Goal: Task Accomplishment & Management: Manage account settings

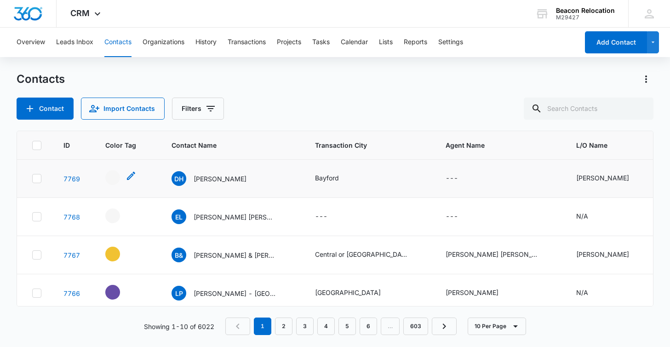
click at [130, 173] on icon "- - Select to Edit Field" at bounding box center [131, 175] width 11 height 11
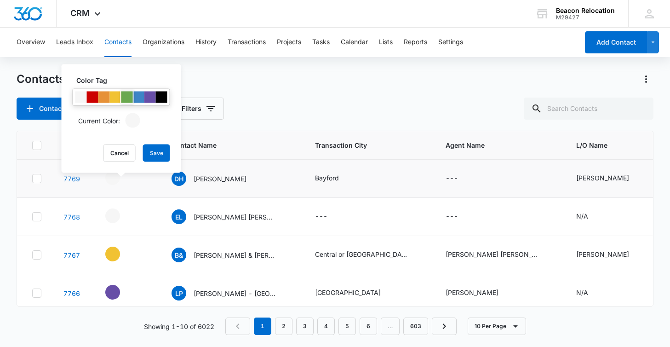
click at [128, 98] on div at bounding box center [127, 98] width 12 height 12
click at [161, 152] on button "Save" at bounding box center [156, 152] width 27 height 17
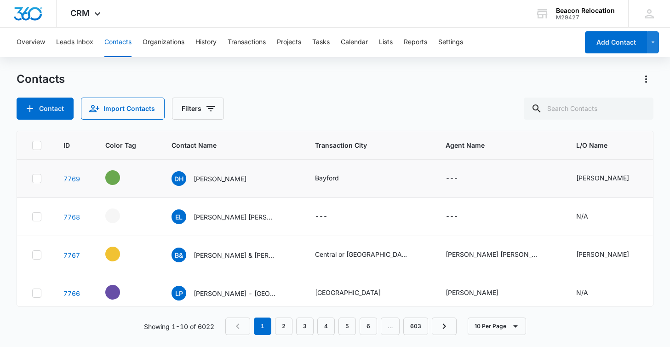
click at [253, 176] on icon "Contact Name - Darren Hart - Select to Edit Field" at bounding box center [257, 177] width 8 height 8
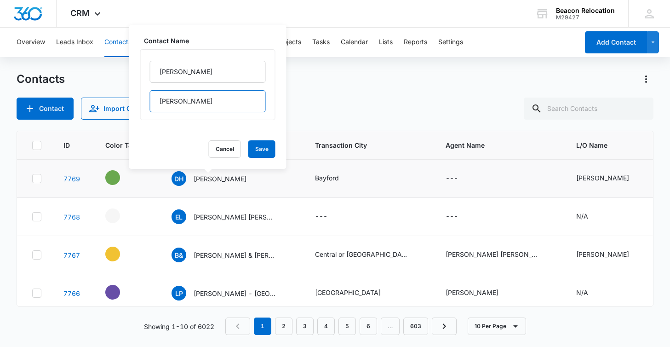
click at [203, 104] on input "[PERSON_NAME]" at bounding box center [208, 101] width 116 height 22
type input "[PERSON_NAME] - [GEOGRAPHIC_DATA]"
click at [266, 151] on button "Save" at bounding box center [261, 148] width 27 height 17
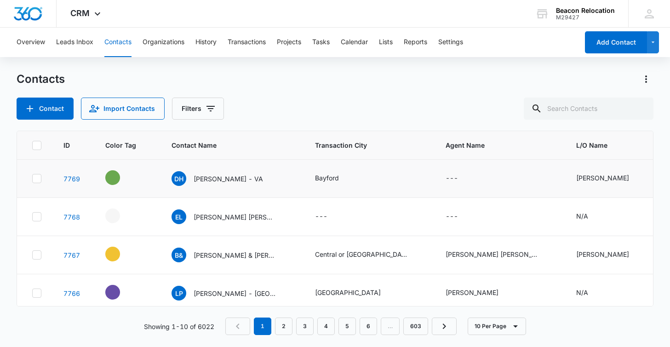
click at [469, 179] on icon "Agent Name - - Select to Edit Field" at bounding box center [469, 178] width 8 height 8
click at [447, 118] on input "Agent Name" at bounding box center [460, 120] width 116 height 22
type input "[PERSON_NAME]"
click at [498, 148] on button "Save" at bounding box center [503, 148] width 27 height 17
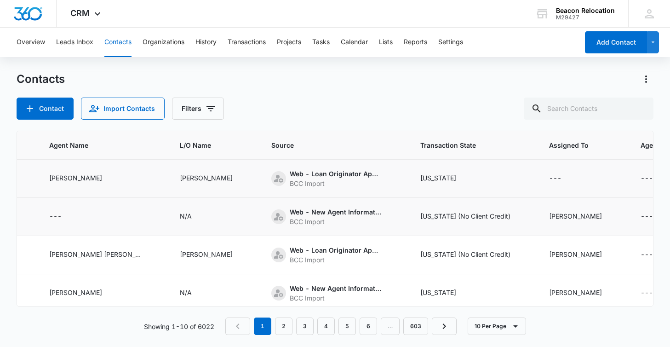
scroll to position [0, 412]
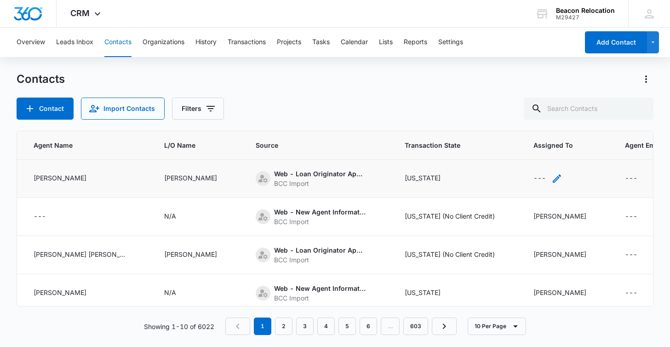
click at [552, 178] on icon "Assigned To - - Select to Edit Field" at bounding box center [557, 178] width 11 height 11
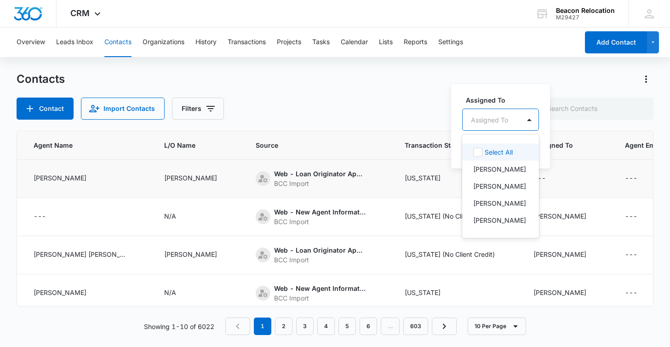
click at [500, 118] on div "Assigned To" at bounding box center [489, 120] width 37 height 10
click at [489, 184] on p "[PERSON_NAME]" at bounding box center [499, 186] width 53 height 10
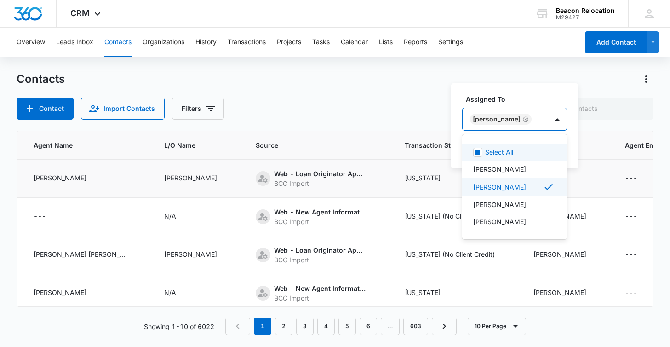
click at [532, 118] on div "[PERSON_NAME]" at bounding box center [506, 119] width 86 height 22
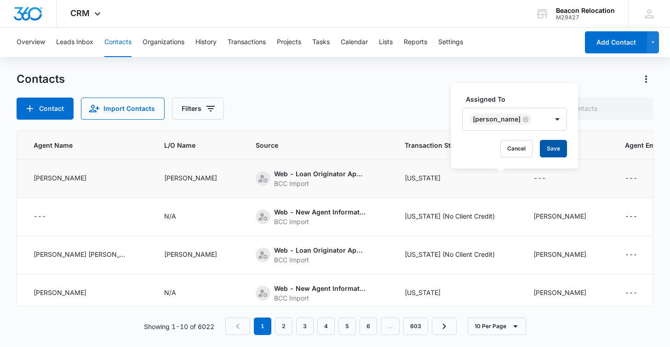
click at [541, 146] on button "Save" at bounding box center [553, 148] width 27 height 17
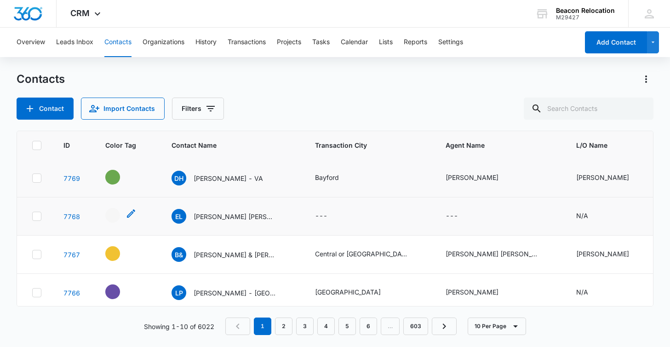
scroll to position [0, 0]
click at [132, 215] on icon "- - Select to Edit Field" at bounding box center [131, 213] width 11 height 11
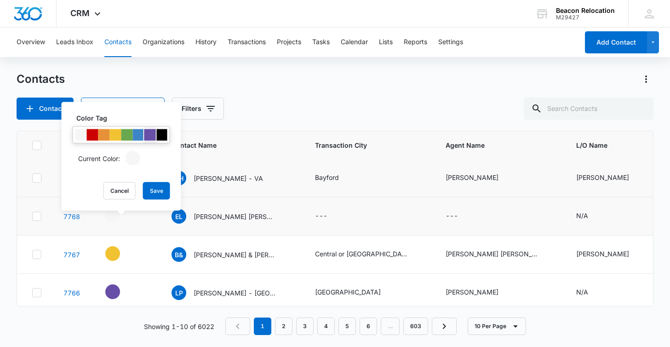
click at [150, 136] on div at bounding box center [150, 135] width 12 height 12
click at [156, 192] on button "Save" at bounding box center [156, 190] width 27 height 17
